Goal: Information Seeking & Learning: Check status

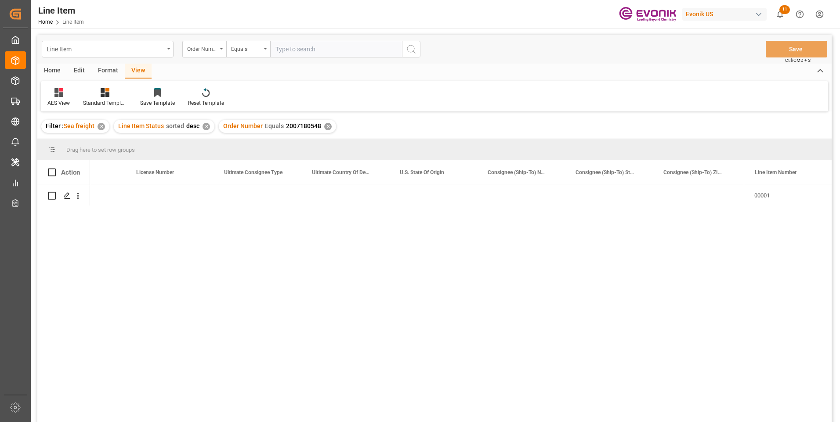
scroll to position [0, 930]
click at [291, 42] on input "text" at bounding box center [336, 49] width 132 height 17
paste input "0046473295"
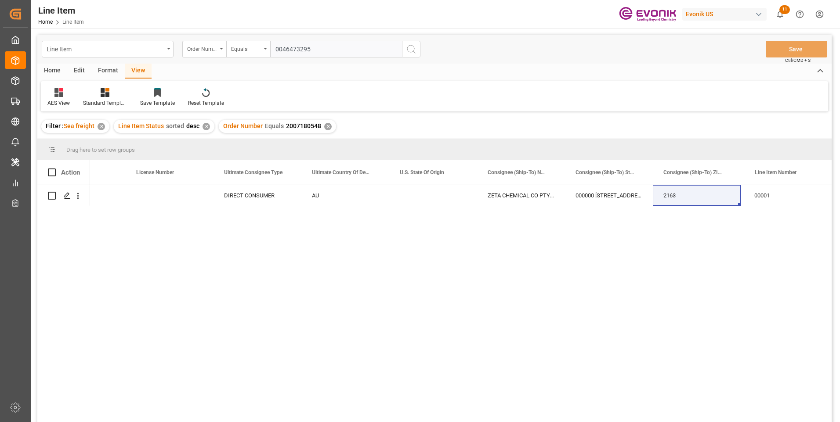
type input "0046473295"
click at [414, 47] on circle "search button" at bounding box center [410, 48] width 7 height 7
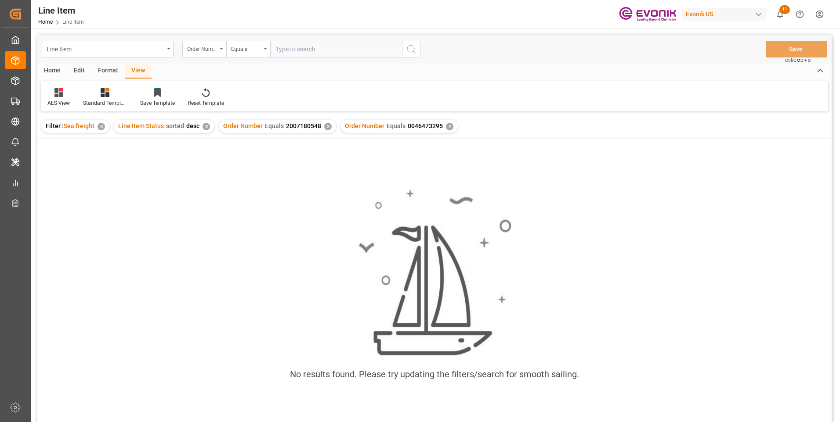
click at [325, 126] on div "✕" at bounding box center [327, 126] width 7 height 7
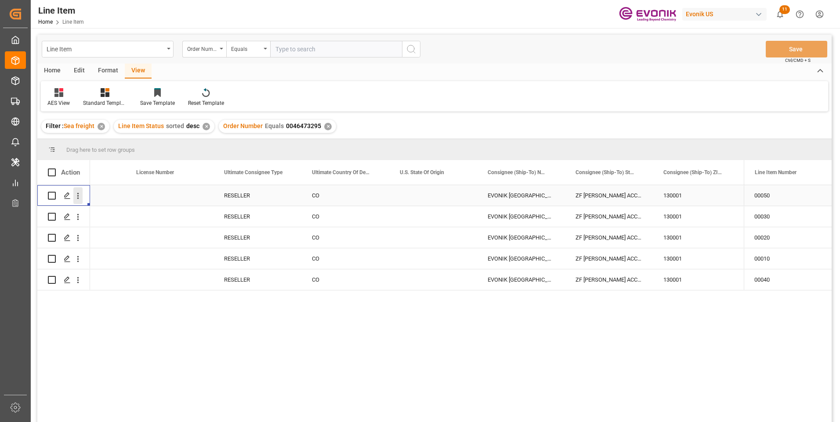
click at [78, 194] on icon "open menu" at bounding box center [78, 196] width 2 height 6
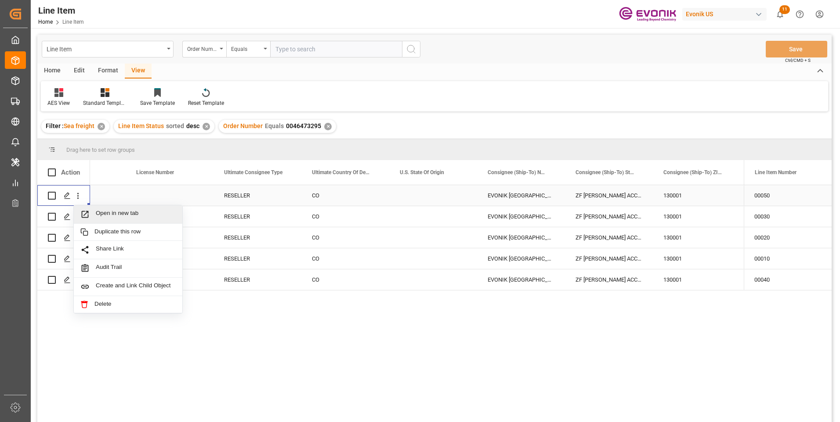
click at [126, 213] on span "Open in new tab" at bounding box center [136, 214] width 80 height 9
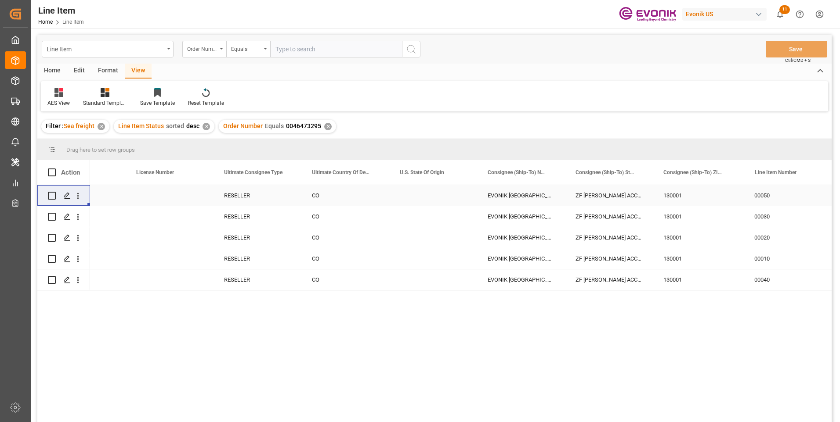
drag, startPoint x: 234, startPoint y: 193, endPoint x: 243, endPoint y: 218, distance: 26.1
click at [234, 193] on div "RESELLER" at bounding box center [257, 195] width 88 height 21
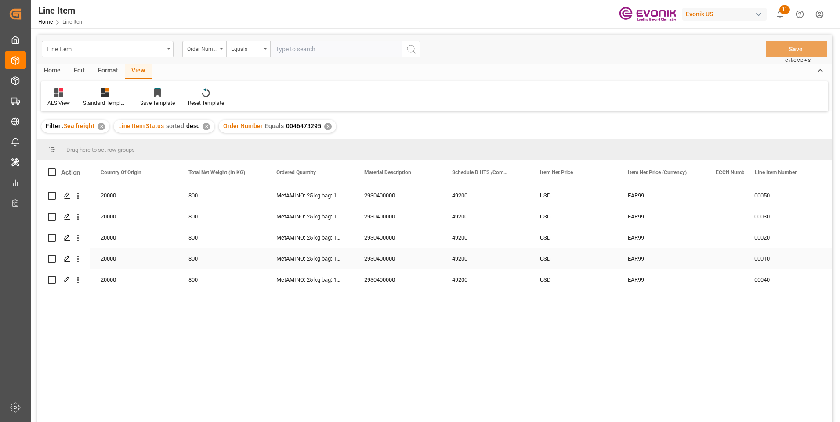
scroll to position [0, 263]
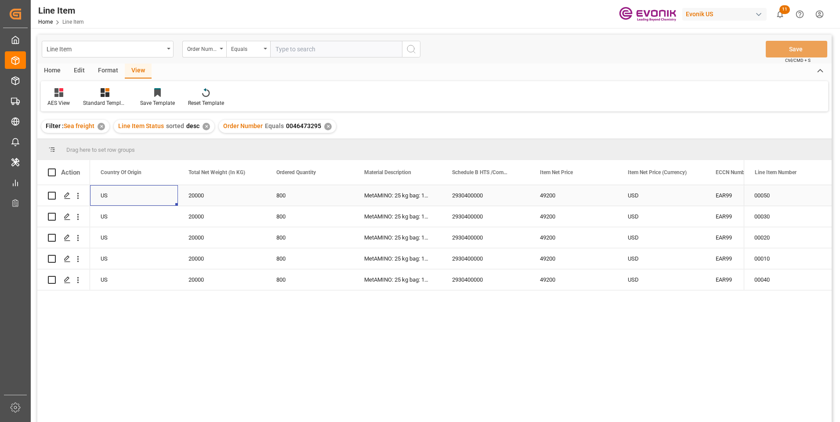
click at [197, 195] on div "20000" at bounding box center [222, 195] width 88 height 21
click at [201, 197] on div "20000" at bounding box center [222, 195] width 88 height 21
drag, startPoint x: 555, startPoint y: 194, endPoint x: 521, endPoint y: 240, distance: 57.2
click at [555, 194] on div "49200" at bounding box center [573, 195] width 88 height 21
click at [205, 214] on div "20000" at bounding box center [222, 216] width 88 height 21
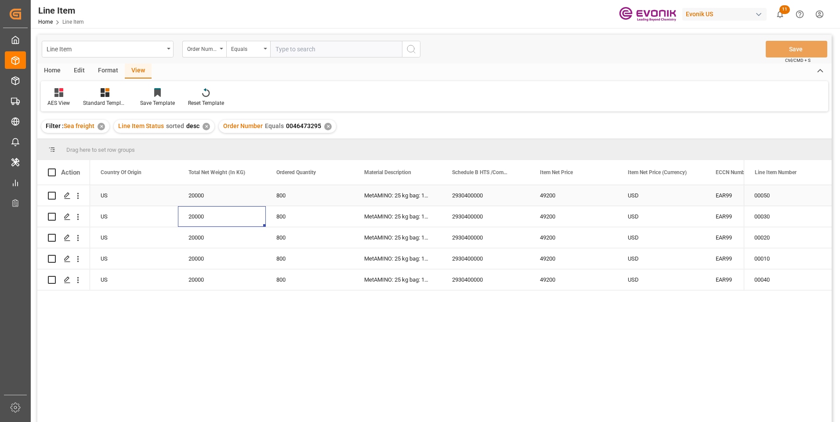
click at [557, 195] on div "49200" at bounding box center [573, 195] width 88 height 21
click at [552, 215] on div "49200" at bounding box center [573, 216] width 88 height 21
click at [202, 237] on div "20000" at bounding box center [222, 237] width 88 height 21
drag, startPoint x: 558, startPoint y: 233, endPoint x: 433, endPoint y: 282, distance: 134.6
click at [558, 233] on div "49200" at bounding box center [573, 237] width 88 height 21
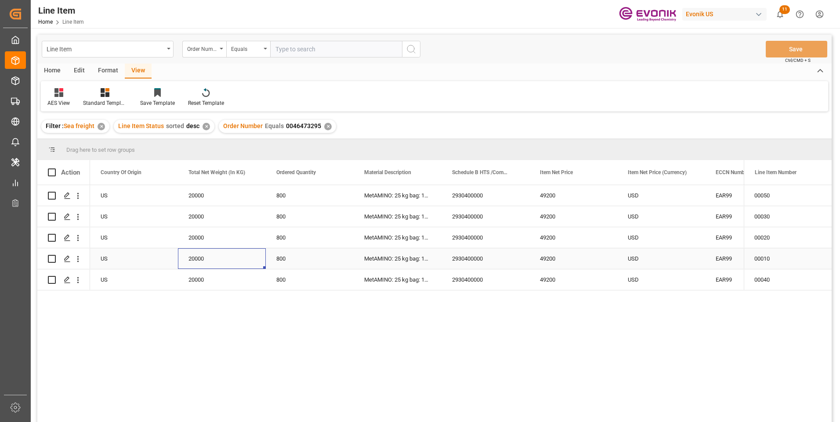
click at [199, 253] on div "20000" at bounding box center [222, 259] width 88 height 21
drag, startPoint x: 556, startPoint y: 259, endPoint x: 535, endPoint y: 270, distance: 24.0
click at [556, 259] on div "49200" at bounding box center [573, 259] width 88 height 21
click at [204, 276] on div "20000" at bounding box center [222, 280] width 88 height 21
drag, startPoint x: 561, startPoint y: 278, endPoint x: 516, endPoint y: 291, distance: 47.1
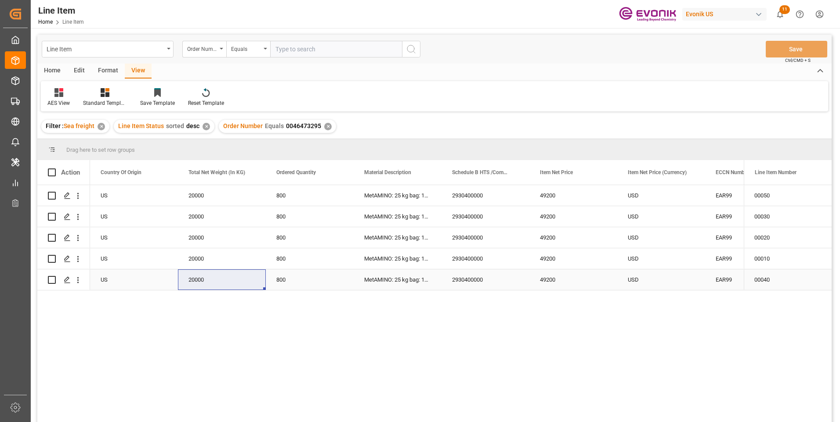
click at [561, 278] on div "49200" at bounding box center [573, 280] width 88 height 21
click at [633, 281] on div "USD" at bounding box center [661, 280] width 88 height 21
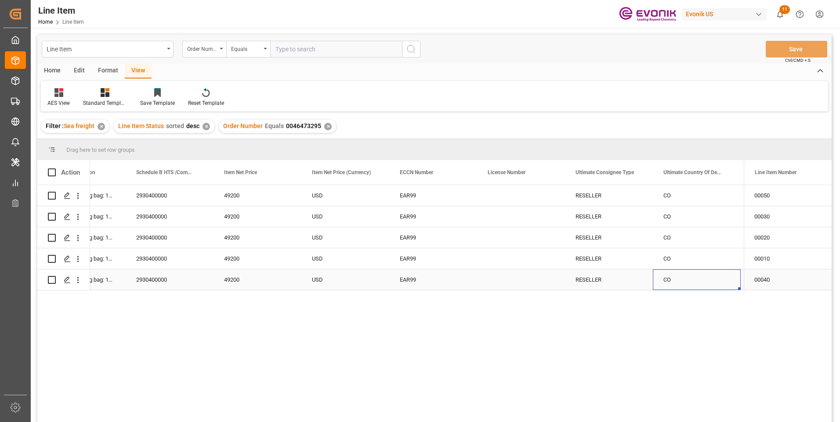
scroll to position [0, 667]
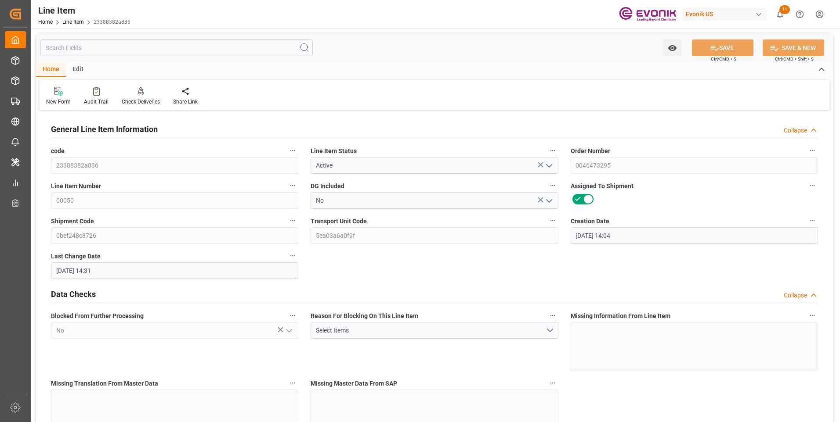
click at [102, 47] on input "text" at bounding box center [176, 48] width 272 height 17
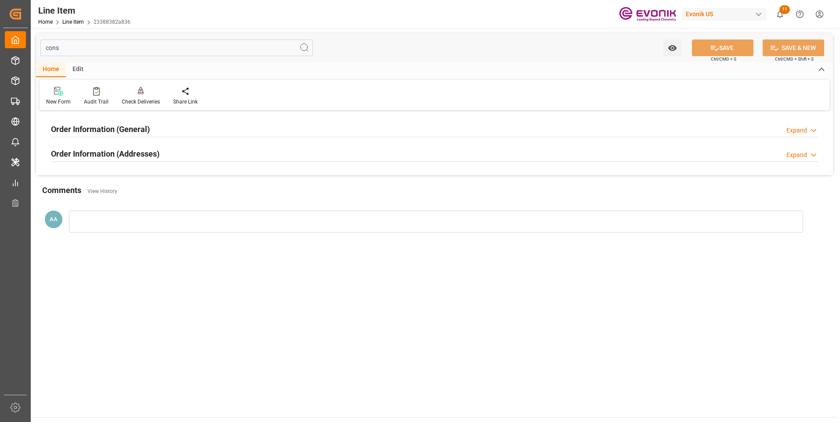
type input "cons"
click at [118, 123] on h2 "Order Information (General)" at bounding box center [100, 129] width 99 height 12
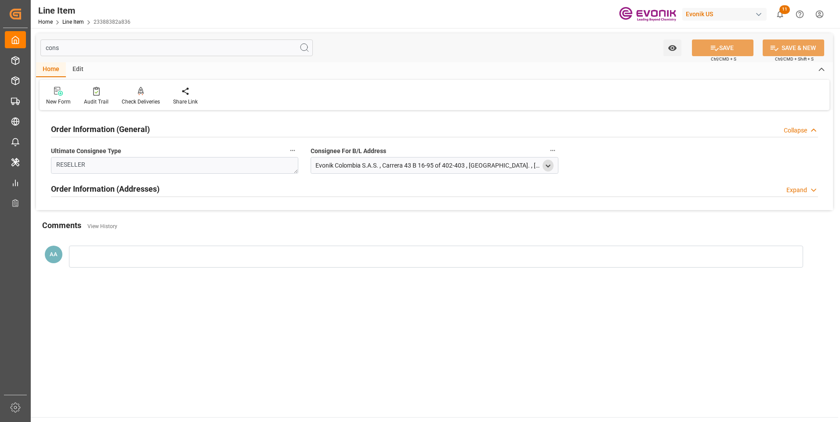
click at [549, 165] on polyline "open menu" at bounding box center [548, 166] width 4 height 2
drag, startPoint x: 359, startPoint y: 211, endPoint x: 216, endPoint y: 210, distance: 142.7
click at [243, 209] on div "Order Information (General) Collapse Ultimate Consignee Type RESELLER Consignee…" at bounding box center [434, 161] width 797 height 97
